Goal: Transaction & Acquisition: Obtain resource

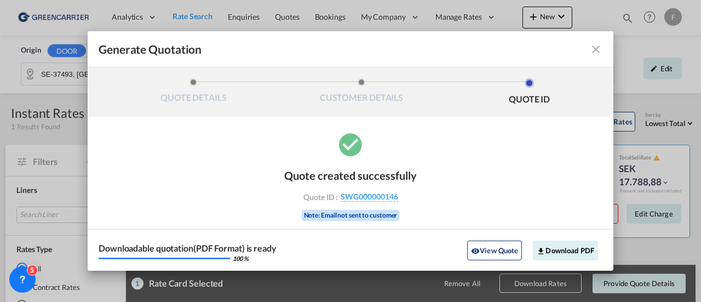
click at [593, 47] on md-icon "icon-close fg-AAA8AD cursor m-0" at bounding box center [596, 49] width 13 height 13
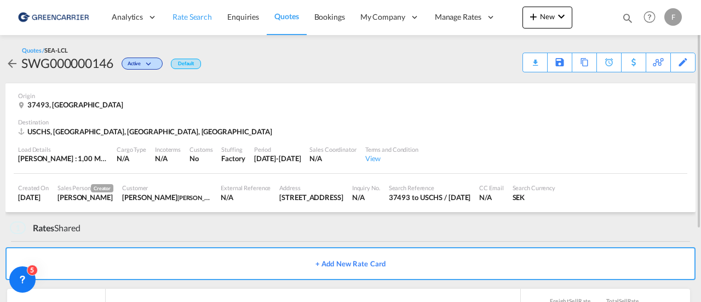
click at [184, 13] on span "Rate Search" at bounding box center [192, 16] width 39 height 9
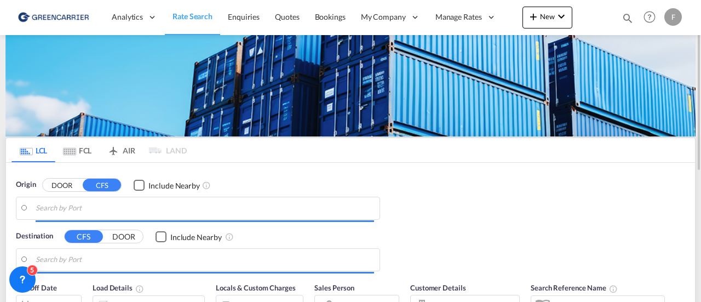
type input "SE-37493, [GEOGRAPHIC_DATA], [GEOGRAPHIC_DATA]"
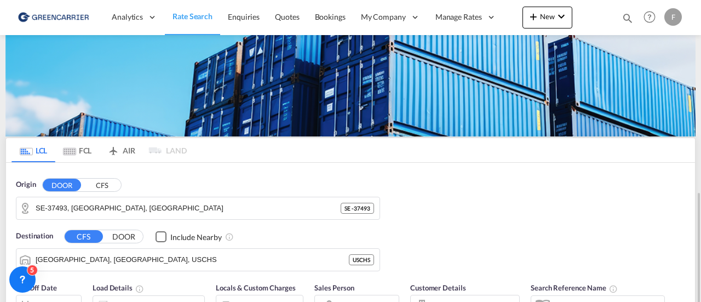
scroll to position [124, 0]
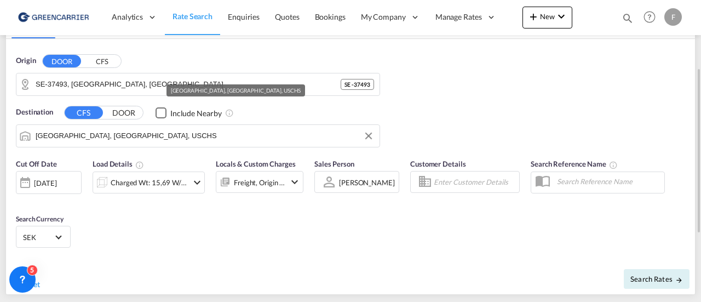
click at [124, 140] on input "[GEOGRAPHIC_DATA], [GEOGRAPHIC_DATA], USCHS" at bounding box center [205, 136] width 339 height 16
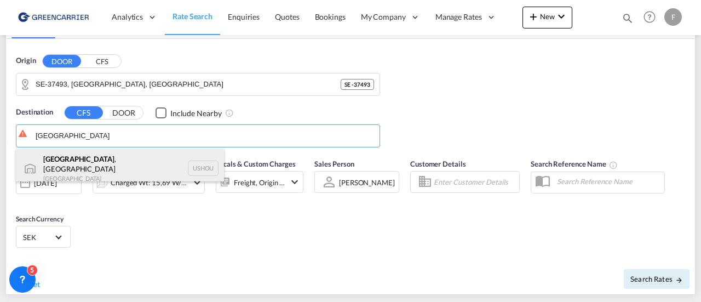
click at [88, 158] on div "[GEOGRAPHIC_DATA] , [GEOGRAPHIC_DATA] [GEOGRAPHIC_DATA] USHOU" at bounding box center [120, 167] width 208 height 39
type input "[GEOGRAPHIC_DATA], [GEOGRAPHIC_DATA], USHOU"
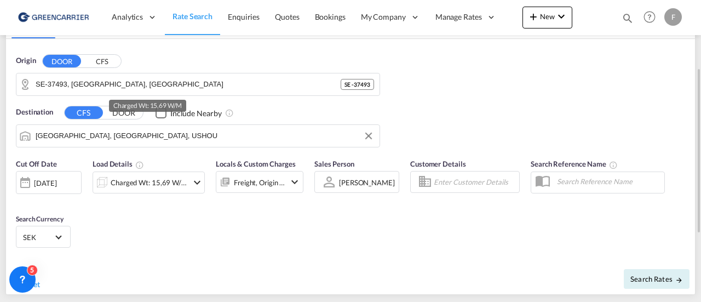
click at [131, 185] on div "Charged Wt: 15,69 W/M" at bounding box center [149, 182] width 77 height 15
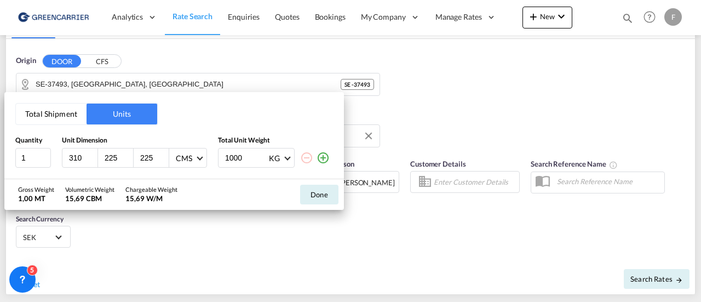
click at [75, 158] on input "310" at bounding box center [83, 158] width 30 height 10
type input "305"
type input "170"
type input "180"
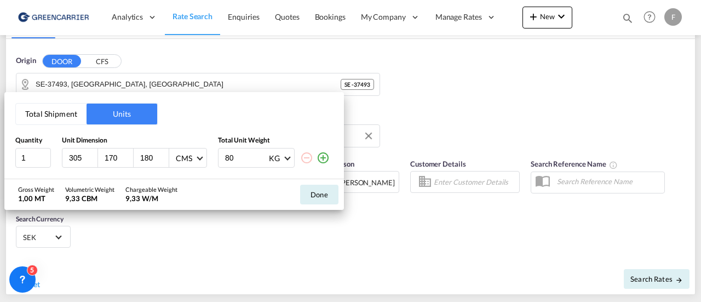
type input "800"
click at [314, 196] on button "Done" at bounding box center [319, 195] width 38 height 20
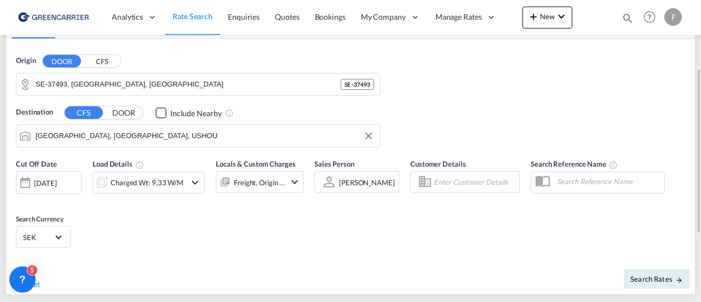
click at [454, 175] on input "Enter Customer Details" at bounding box center [475, 182] width 82 height 16
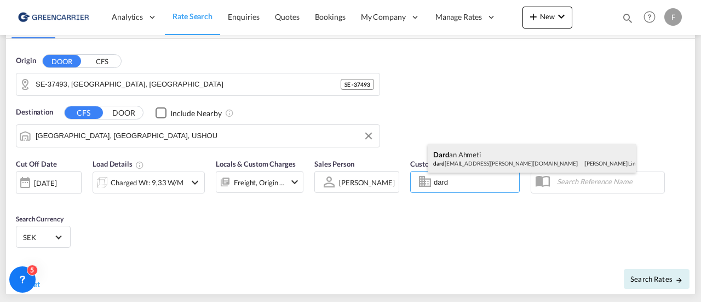
click at [462, 164] on div "Dard an Ahmeti dard [EMAIL_ADDRESS][PERSON_NAME][DOMAIN_NAME] | [PERSON_NAME] L…" at bounding box center [532, 158] width 208 height 28
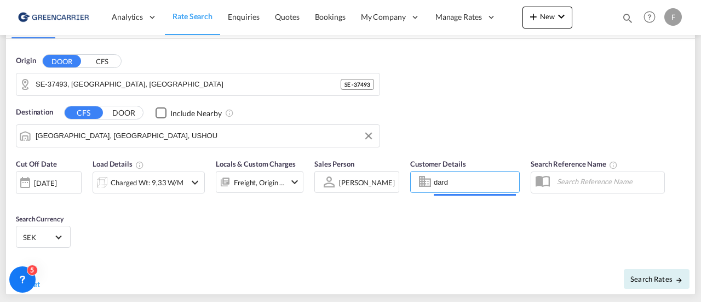
type input "[PERSON_NAME] Linieagenturer AB, [PERSON_NAME], [EMAIL_ADDRESS][PERSON_NAME][DO…"
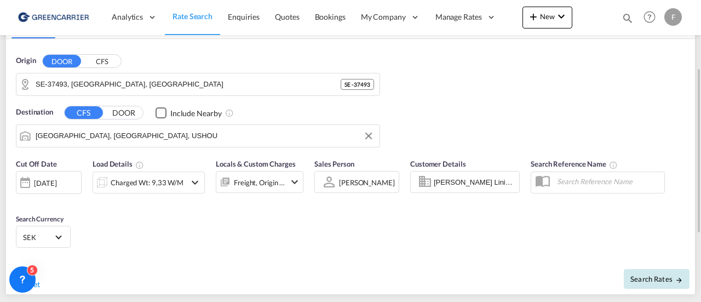
click at [656, 274] on span "Search Rates" at bounding box center [657, 278] width 53 height 9
type input "37493 to USHOU / [DATE]"
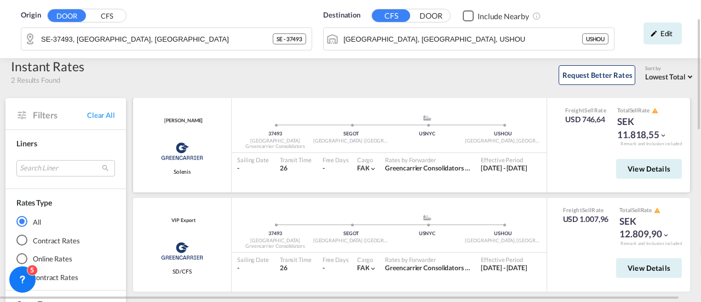
scroll to position [46, 0]
click at [646, 171] on span "View Details" at bounding box center [649, 169] width 43 height 9
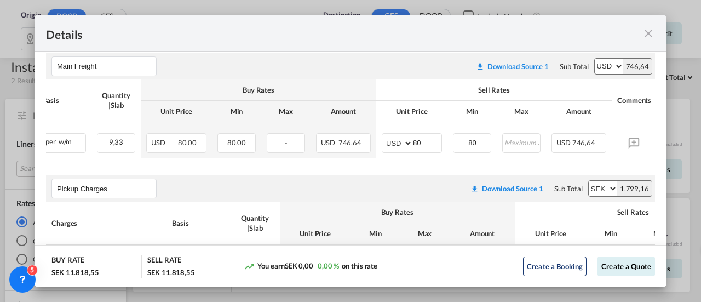
scroll to position [0, 176]
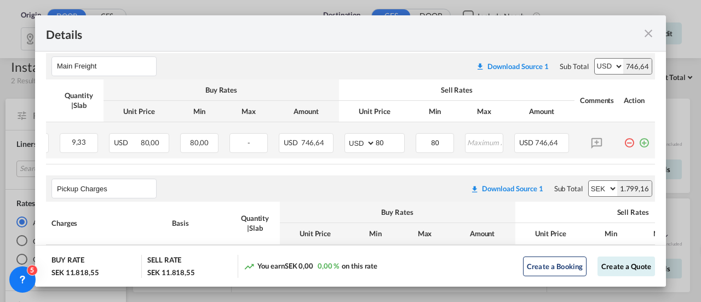
click at [639, 141] on md-icon "icon-plus-circle-outline green-400-fg" at bounding box center [644, 138] width 11 height 11
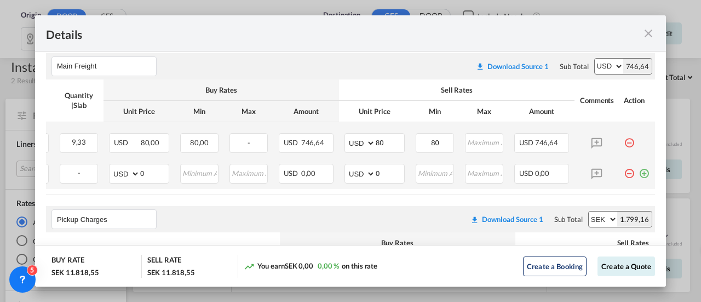
scroll to position [0, 0]
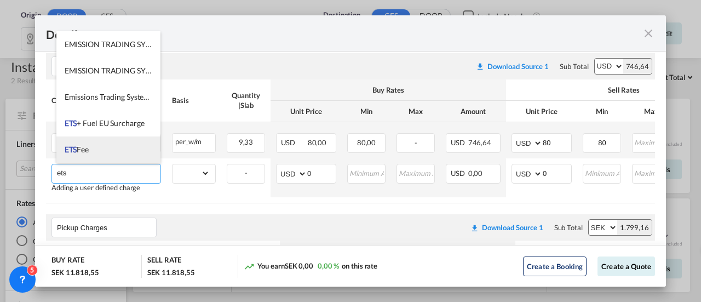
click at [79, 147] on span "ETS Fee" at bounding box center [77, 149] width 24 height 9
type input "ETS Fee"
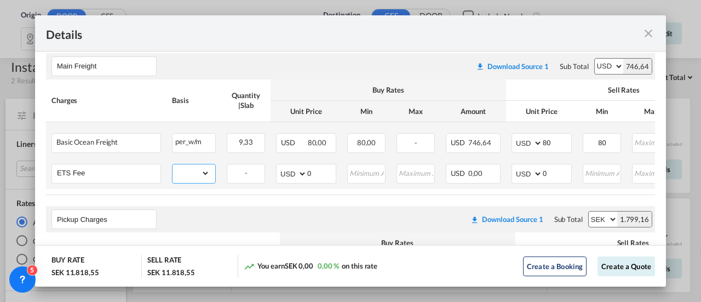
click at [201, 173] on select "gross_weight volumetric_weight per_shipment per_bl per_km per_hawb per_kg flat …" at bounding box center [191, 173] width 37 height 18
select select "per_w/m"
click at [173, 164] on select "gross_weight volumetric_weight per_shipment per_bl per_km per_hawb per_kg flat …" at bounding box center [191, 173] width 37 height 18
click at [558, 173] on input "0" at bounding box center [557, 172] width 28 height 16
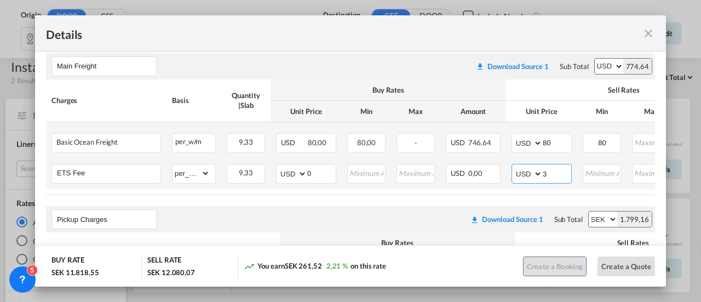
type input "3"
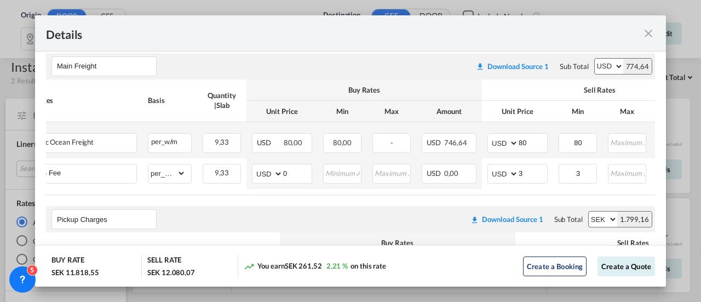
click at [627, 191] on table "Charges Basis Quantity | Slab Buy Rates Sell Rates Comments Action Unit Price M…" at bounding box center [410, 137] width 776 height 116
click at [627, 190] on table "Charges Basis Quantity | Slab Buy Rates Sell Rates Comments Action Unit Price M…" at bounding box center [410, 137] width 776 height 116
drag, startPoint x: 507, startPoint y: 193, endPoint x: 628, endPoint y: 189, distance: 121.2
click at [628, 189] on table "Charges Basis Quantity | Slab Buy Rates Sell Rates Comments Action Unit Price M…" at bounding box center [410, 137] width 776 height 116
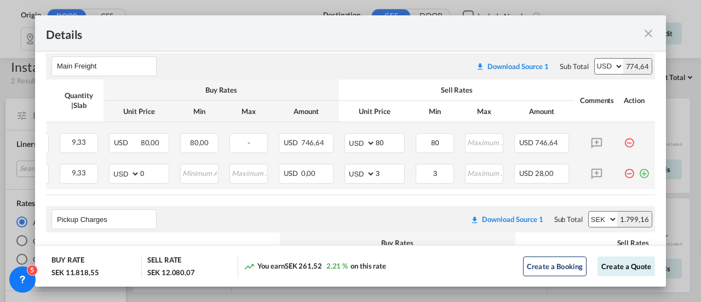
click at [639, 174] on md-icon "icon-plus-circle-outline green-400-fg" at bounding box center [644, 169] width 11 height 11
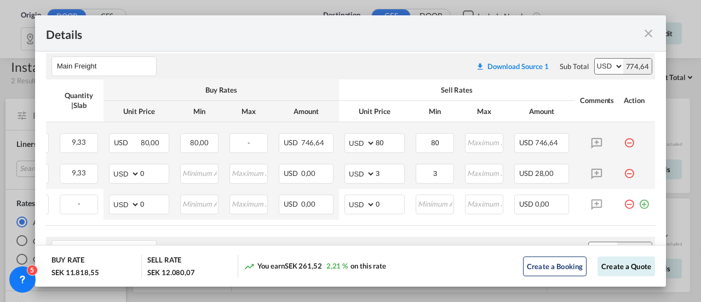
scroll to position [0, 0]
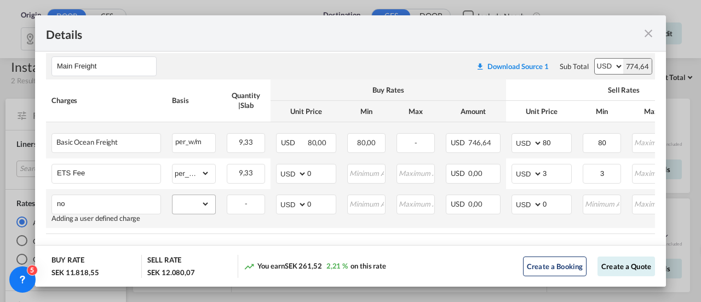
type input "n"
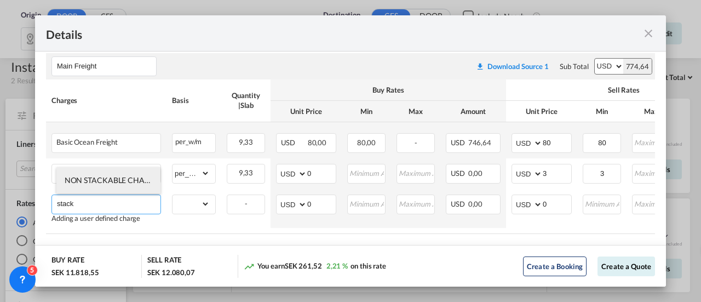
click at [118, 184] on span "NON STACKABLE CHARGES" at bounding box center [114, 179] width 99 height 9
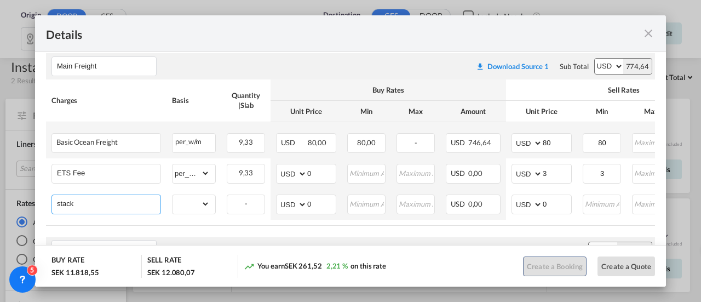
type input "NON STACKABLE CHARGES"
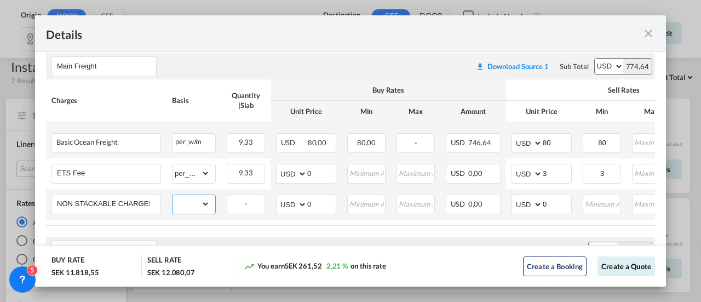
click at [203, 202] on select "gross_weight volumetric_weight per_shipment per_bl per_km per_hawb per_kg flat …" at bounding box center [191, 204] width 37 height 18
select select "per_shipment"
click at [173, 195] on select "gross_weight volumetric_weight per_shipment per_bl per_km per_hawb per_kg flat …" at bounding box center [191, 204] width 37 height 18
click at [553, 203] on input "0" at bounding box center [557, 203] width 28 height 16
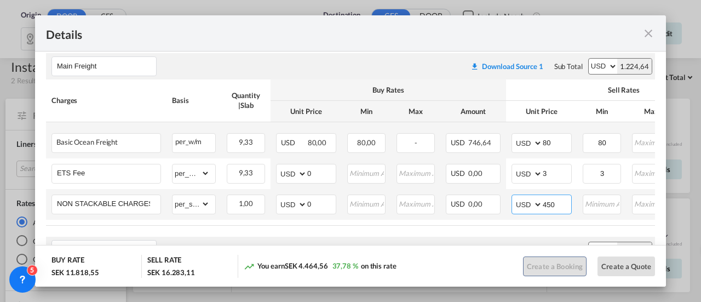
type input "450"
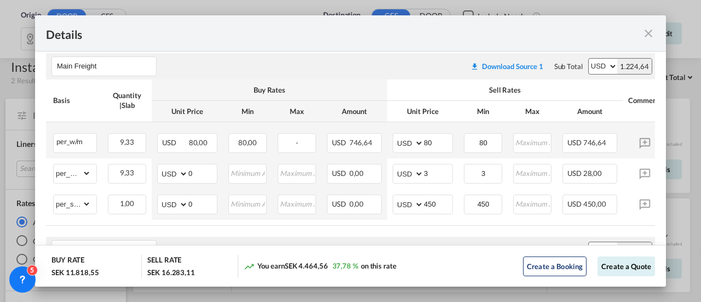
scroll to position [0, 176]
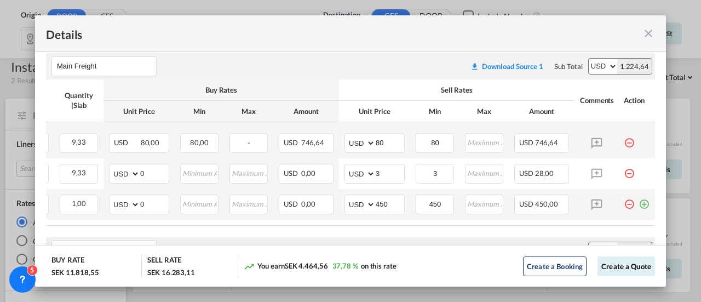
click at [639, 204] on md-icon "icon-plus-circle-outline green-400-fg" at bounding box center [644, 199] width 11 height 11
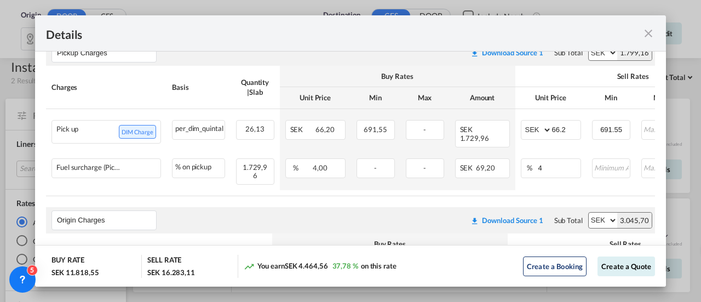
scroll to position [0, 186]
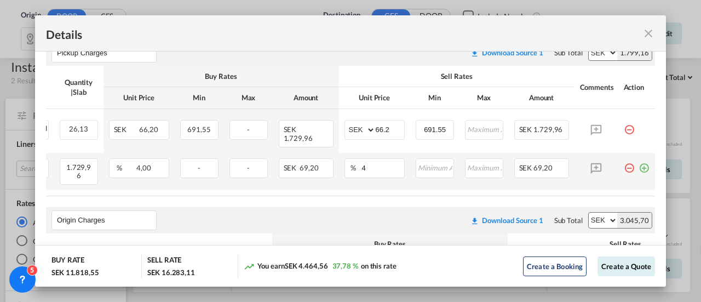
click at [624, 166] on md-icon "icon-minus-circle-outline red-400-fg pt-7" at bounding box center [629, 163] width 11 height 11
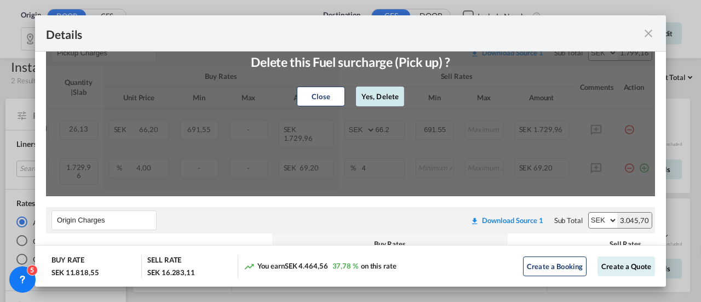
click at [357, 98] on button "Yes, Delete" at bounding box center [380, 97] width 48 height 20
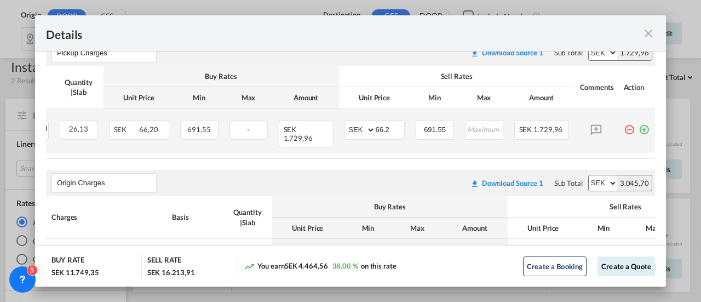
click at [624, 128] on md-icon "icon-minus-circle-outline red-400-fg pt-7" at bounding box center [629, 125] width 11 height 11
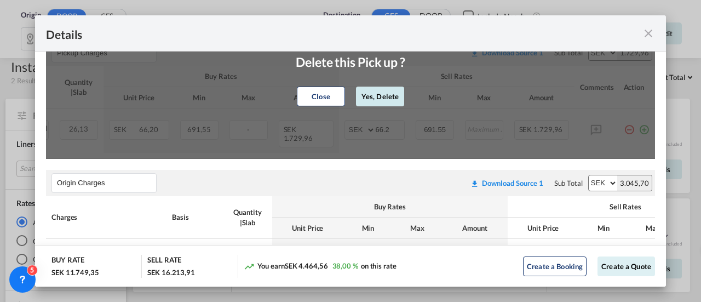
click at [387, 96] on button "Yes, Delete" at bounding box center [380, 97] width 48 height 20
type input "Origin Charges"
type input "25"
type input "50"
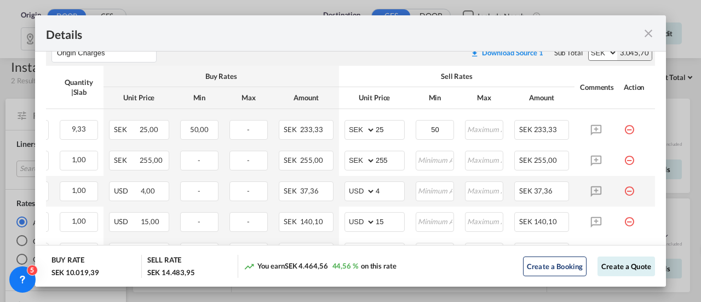
scroll to position [552, 0]
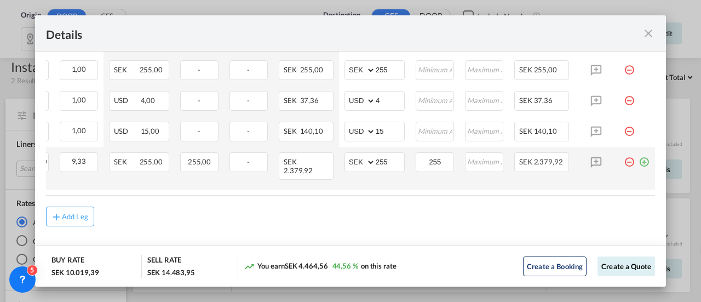
click at [639, 159] on md-icon "icon-plus-circle-outline green-400-fg" at bounding box center [644, 157] width 11 height 11
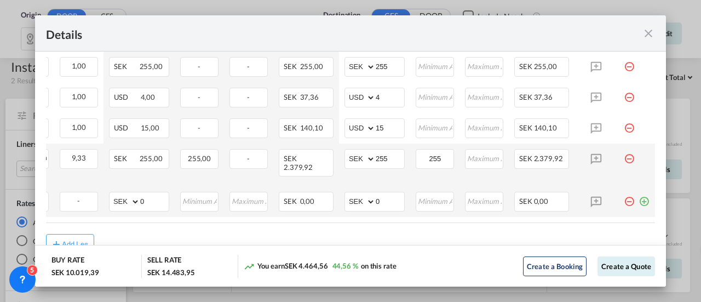
scroll to position [0, 0]
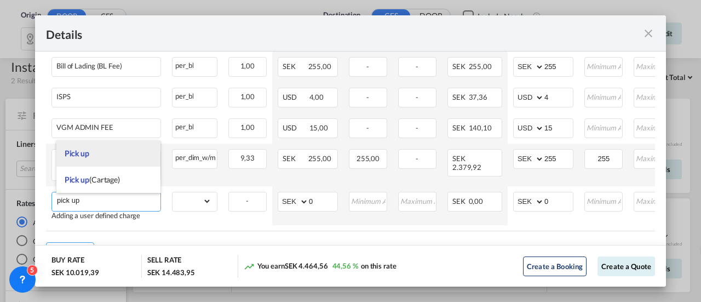
click at [96, 157] on li "Pick up" at bounding box center [108, 153] width 105 height 26
type input "Pick up"
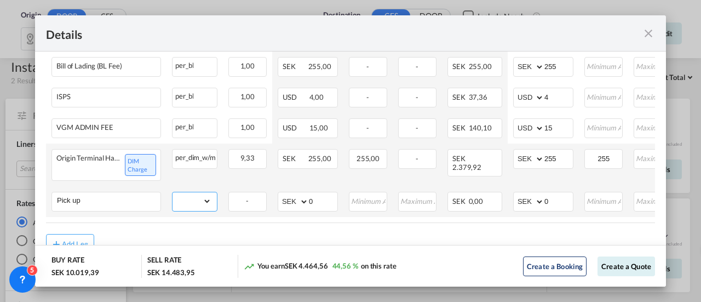
click at [190, 199] on select "gross_weight volumetric_weight per_shipment per_bl per_km per_hawb per_kg flat …" at bounding box center [192, 201] width 39 height 18
select select "per_shipment"
click at [173, 193] on select "gross_weight volumetric_weight per_shipment per_bl per_km per_hawb per_kg flat …" at bounding box center [192, 201] width 39 height 18
click at [550, 200] on input "0" at bounding box center [559, 200] width 28 height 16
type input "2650"
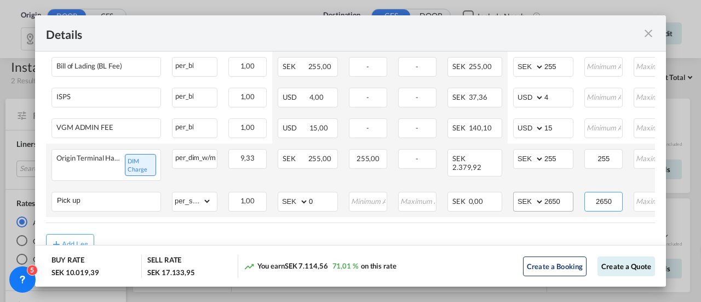
type input "2650"
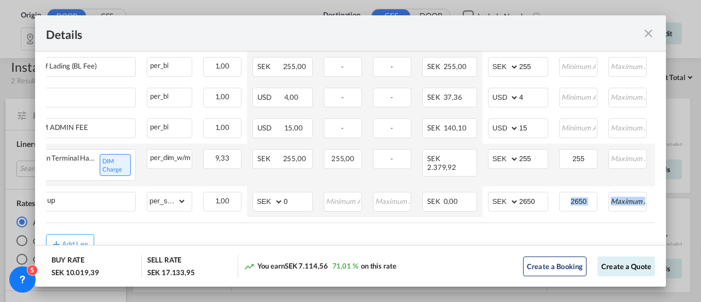
drag, startPoint x: 496, startPoint y: 222, endPoint x: 598, endPoint y: 236, distance: 102.8
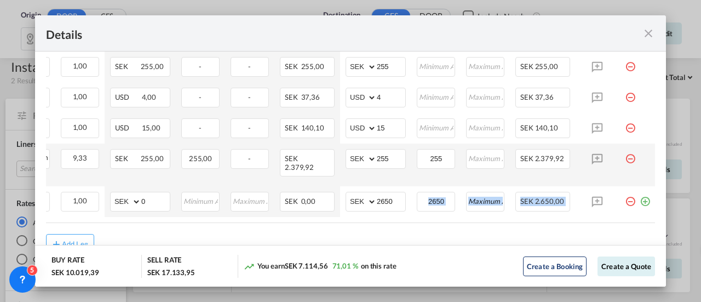
scroll to position [0, 178]
click at [639, 202] on md-icon "icon-plus-circle-outline green-400-fg" at bounding box center [644, 197] width 11 height 11
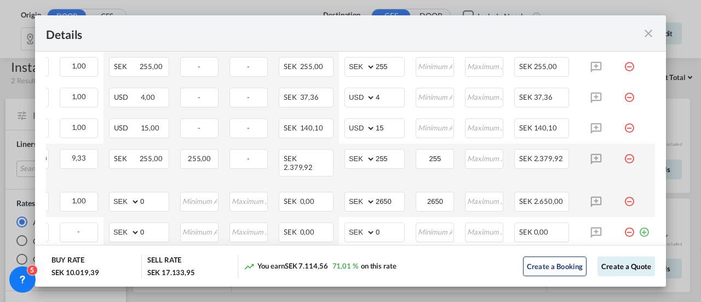
scroll to position [0, 0]
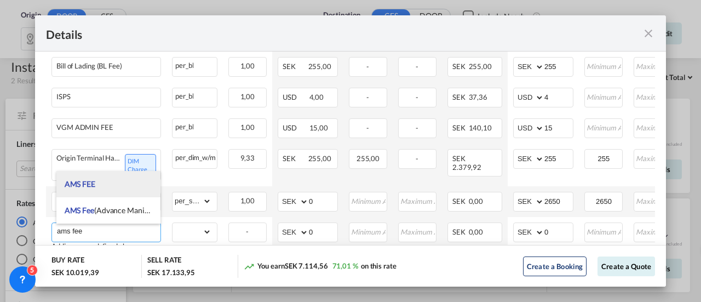
click at [105, 185] on li "AMS FEE" at bounding box center [108, 184] width 105 height 26
type input "AMS FEE"
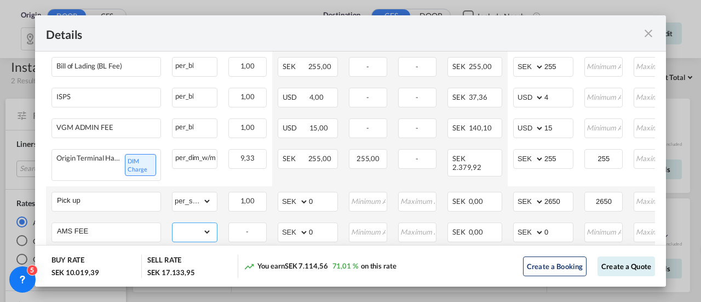
click at [187, 238] on select "gross_weight volumetric_weight per_shipment per_bl per_km per_hawb per_kg flat …" at bounding box center [192, 232] width 39 height 18
select select "per_bl"
click at [173, 224] on select "gross_weight volumetric_weight per_shipment per_bl per_km per_hawb per_kg flat …" at bounding box center [192, 232] width 39 height 18
click at [530, 236] on select "AED AFN ALL AMD ANG AOA ARS AUD AWG AZN BAM BBD BDT BGN BHD BIF BMD BND [PERSON…" at bounding box center [530, 232] width 28 height 15
select select "string:USD"
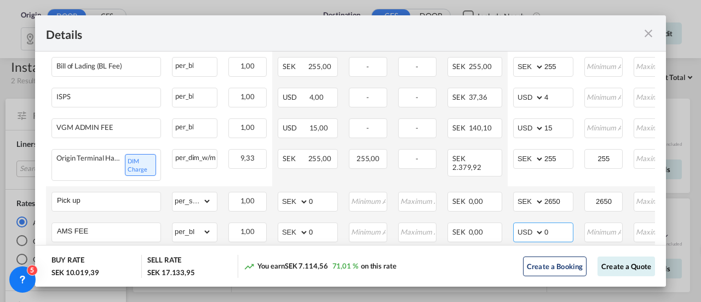
click at [516, 225] on select "AED AFN ALL AMD ANG AOA ARS AUD AWG AZN BAM BBD BDT BGN BHD BIF BMD BND [PERSON…" at bounding box center [530, 232] width 28 height 15
click at [551, 234] on input "0" at bounding box center [559, 231] width 28 height 16
type input "30"
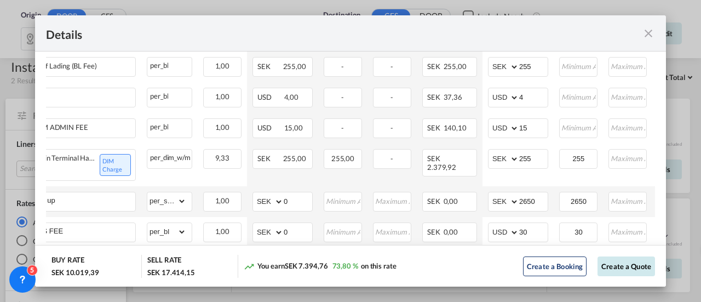
click at [605, 267] on button "Create a Quote" at bounding box center [627, 266] width 58 height 20
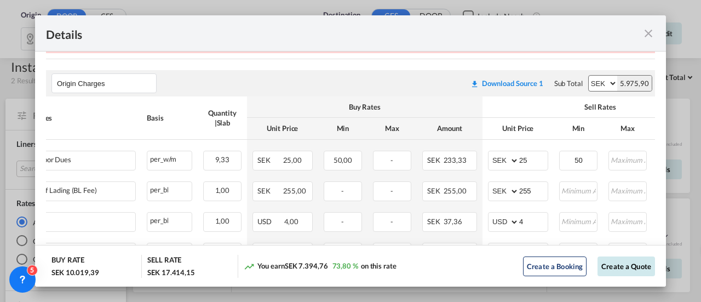
scroll to position [296, 0]
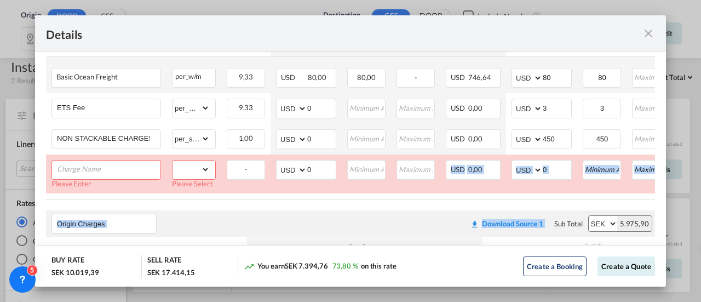
drag, startPoint x: 416, startPoint y: 198, endPoint x: 546, endPoint y: 203, distance: 130.0
click at [546, 203] on air-lcl-rate-modification "Main Freight Please enter leg name Leg Name Already Exists Download Source 1 Su…" at bounding box center [350, 263] width 609 height 572
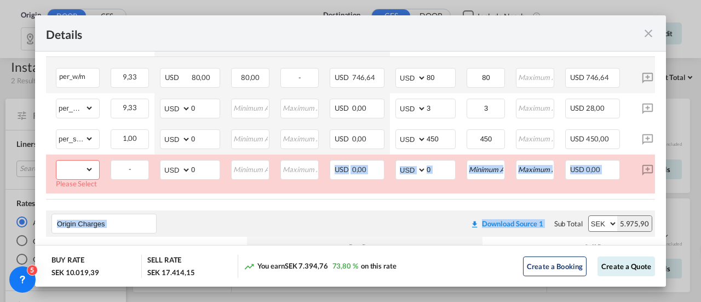
scroll to position [0, 176]
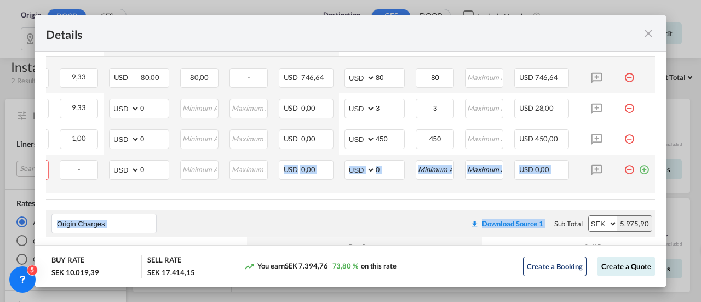
click at [624, 167] on md-icon "icon-minus-circle-outline red-400-fg pt-7" at bounding box center [629, 165] width 11 height 11
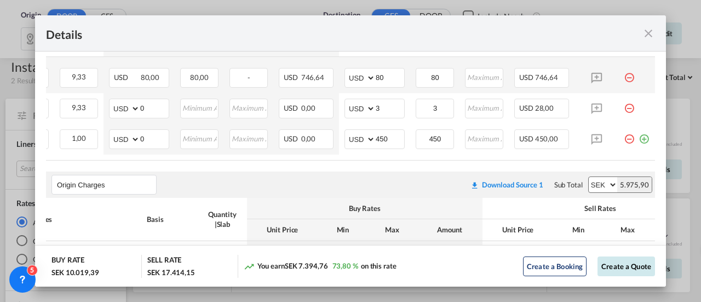
click at [612, 269] on button "Create a Quote" at bounding box center [627, 266] width 58 height 20
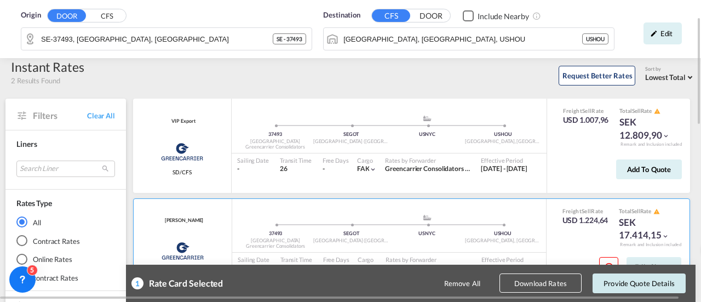
click at [623, 284] on button "Provide Quote Details" at bounding box center [639, 283] width 93 height 20
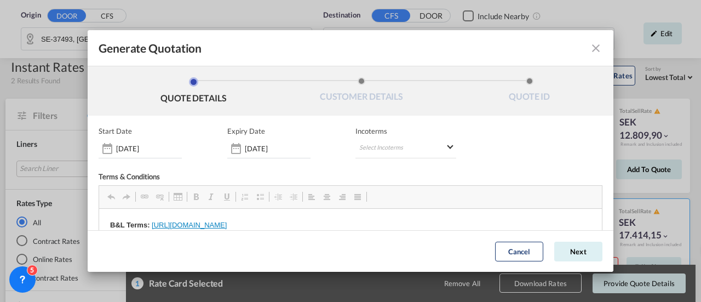
scroll to position [0, 0]
click at [575, 250] on button "Next" at bounding box center [578, 252] width 48 height 20
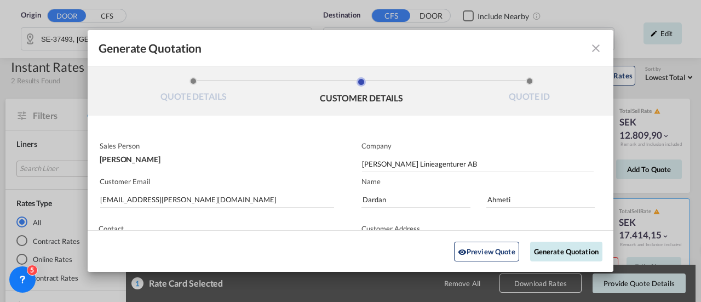
click at [551, 246] on button "Generate Quotation" at bounding box center [566, 251] width 72 height 20
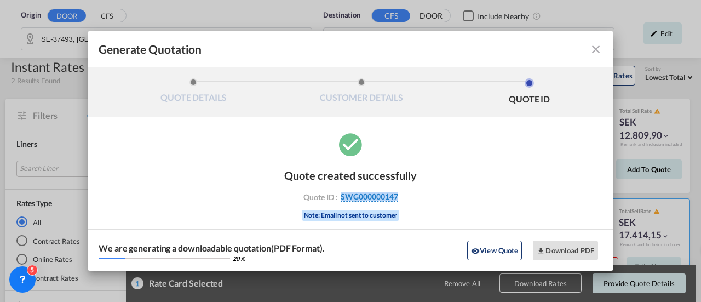
drag, startPoint x: 405, startPoint y: 197, endPoint x: 341, endPoint y: 198, distance: 64.7
click at [341, 198] on div "Quote ID : SWG000000147" at bounding box center [350, 197] width 127 height 10
copy span "SWG000000147"
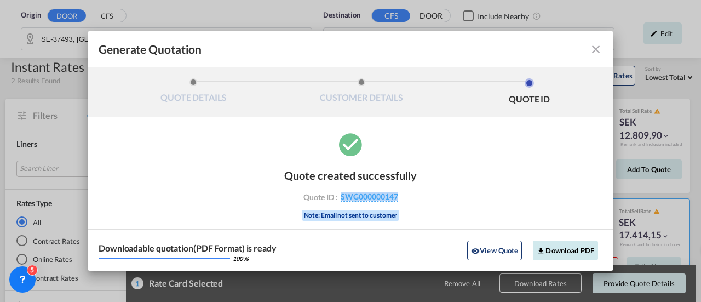
click at [571, 242] on button "Download PDF" at bounding box center [565, 251] width 65 height 20
